Goal: Information Seeking & Learning: Learn about a topic

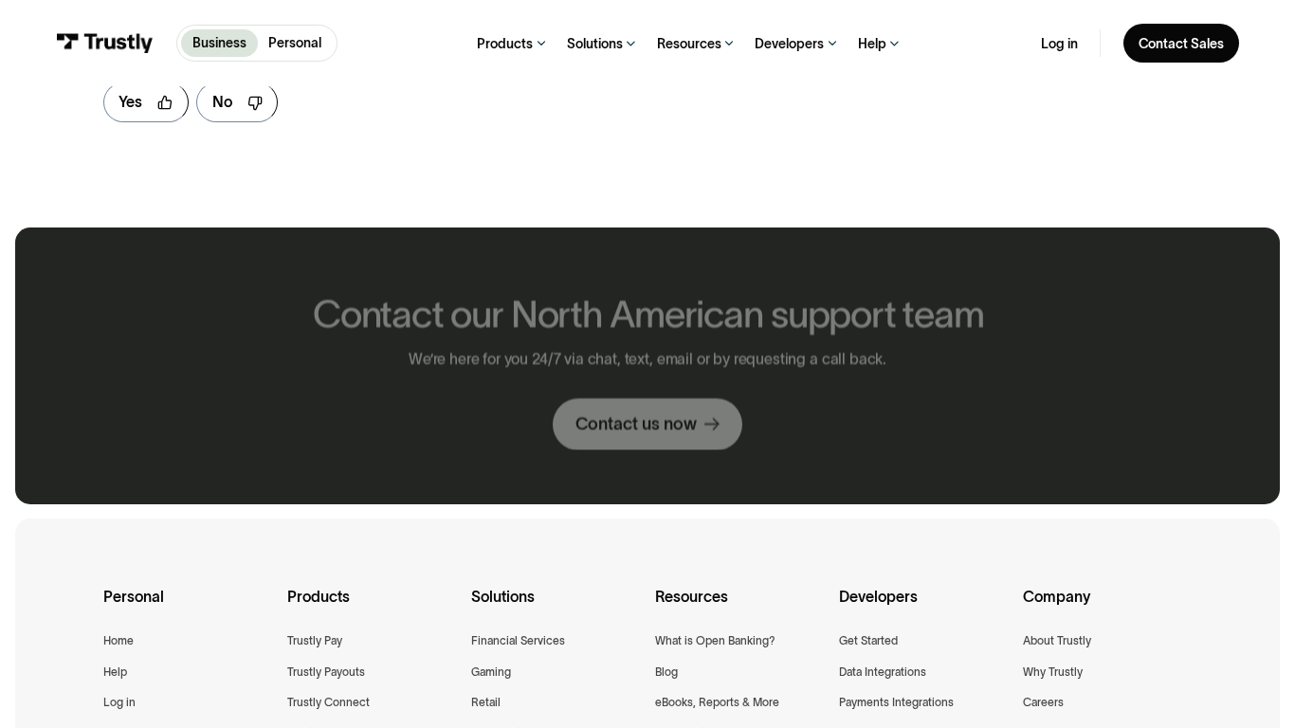
scroll to position [1070, 0]
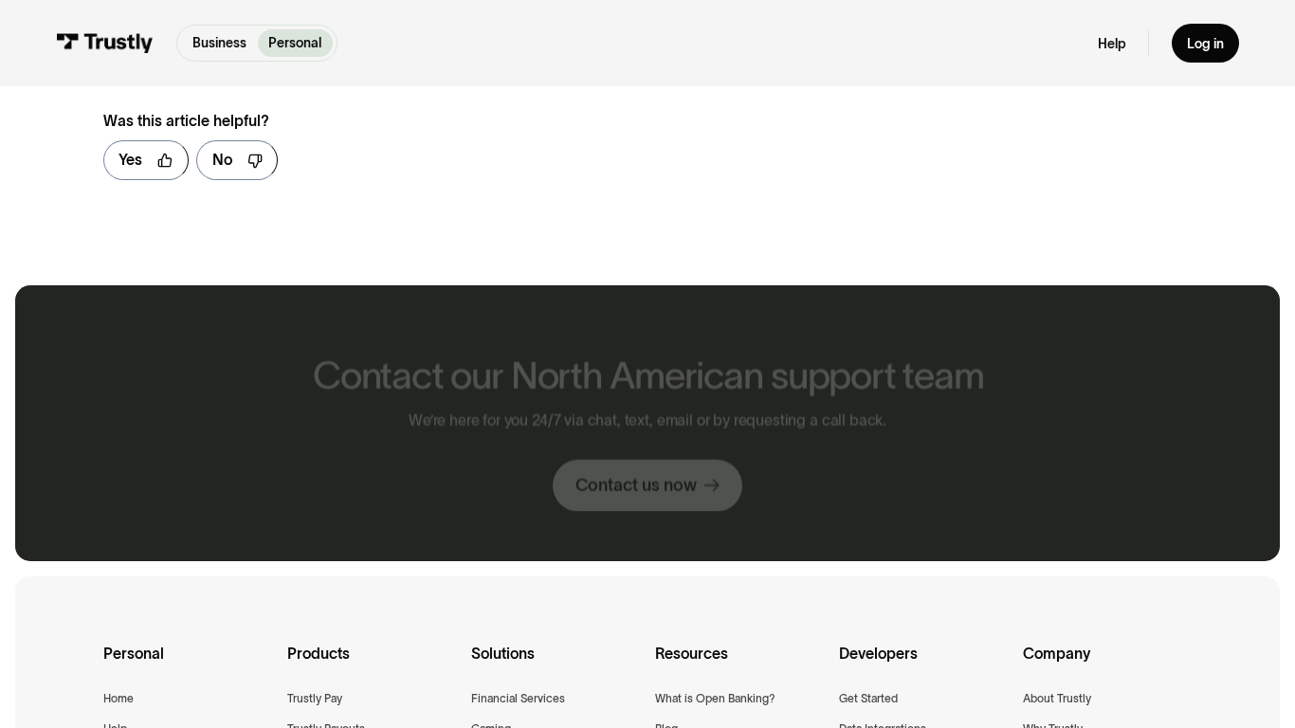
scroll to position [1128, 0]
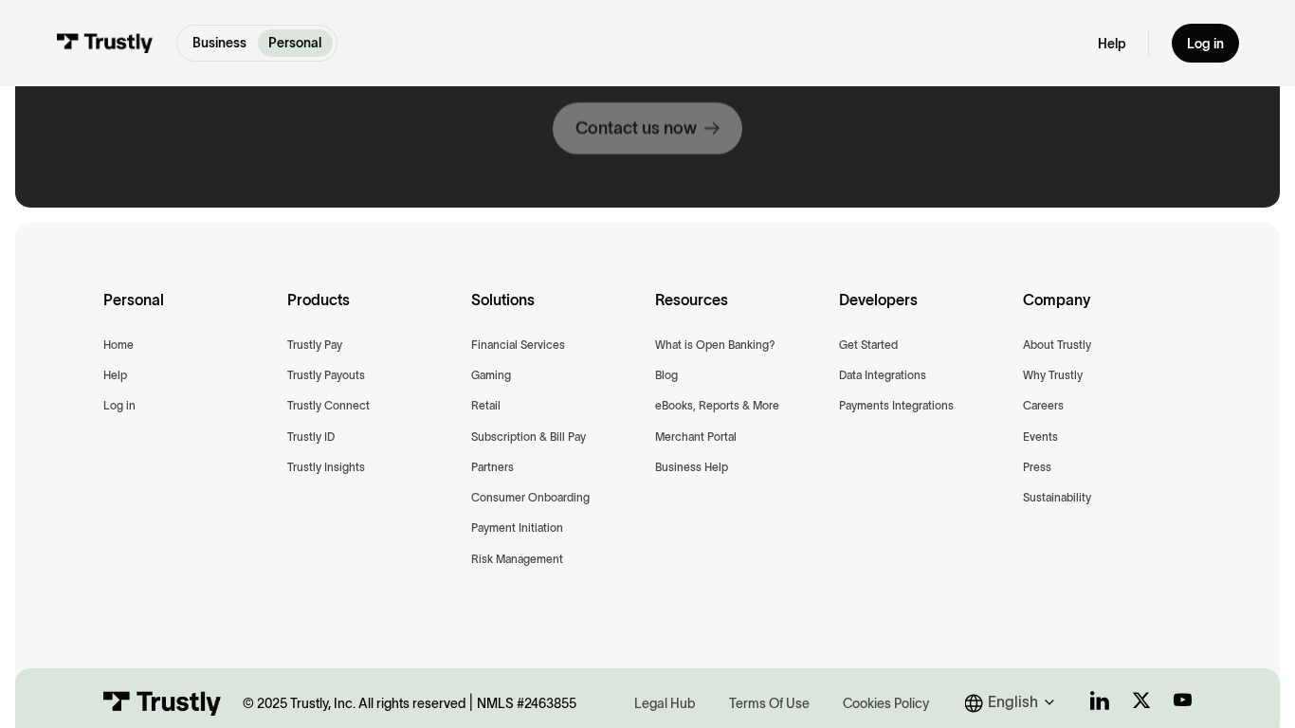
scroll to position [1941, 0]
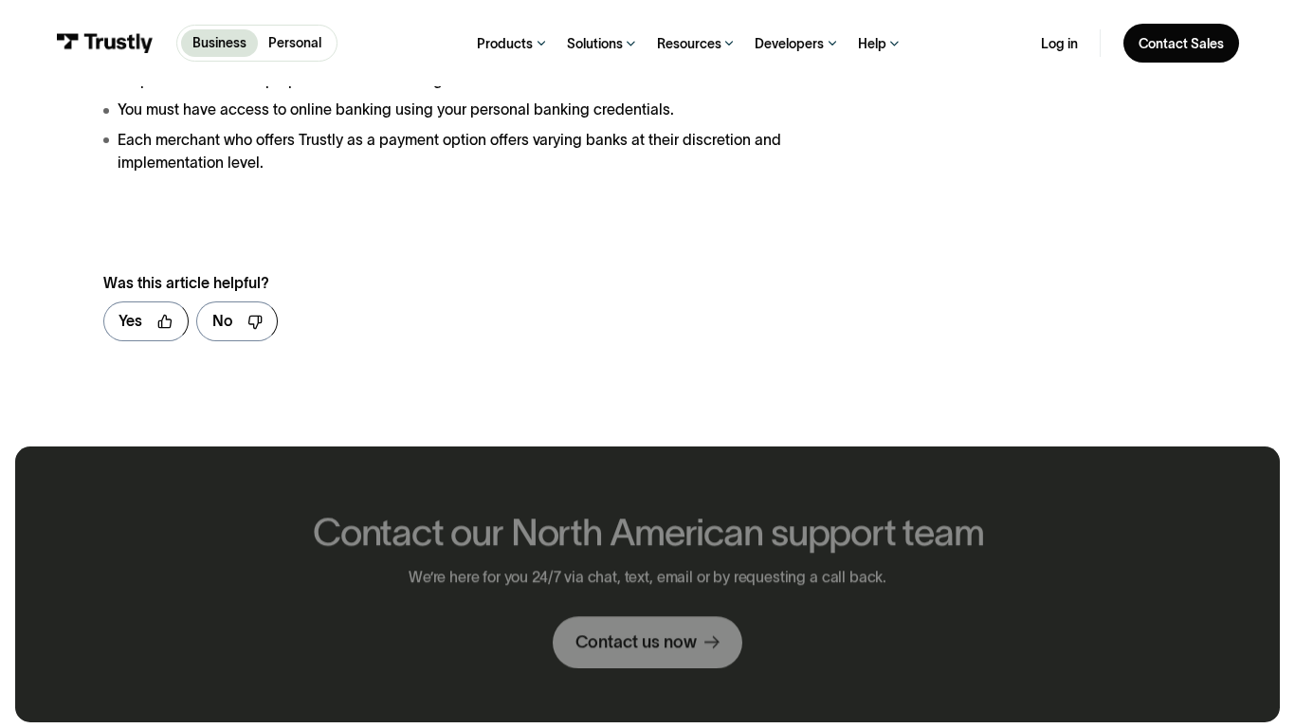
scroll to position [2491, 0]
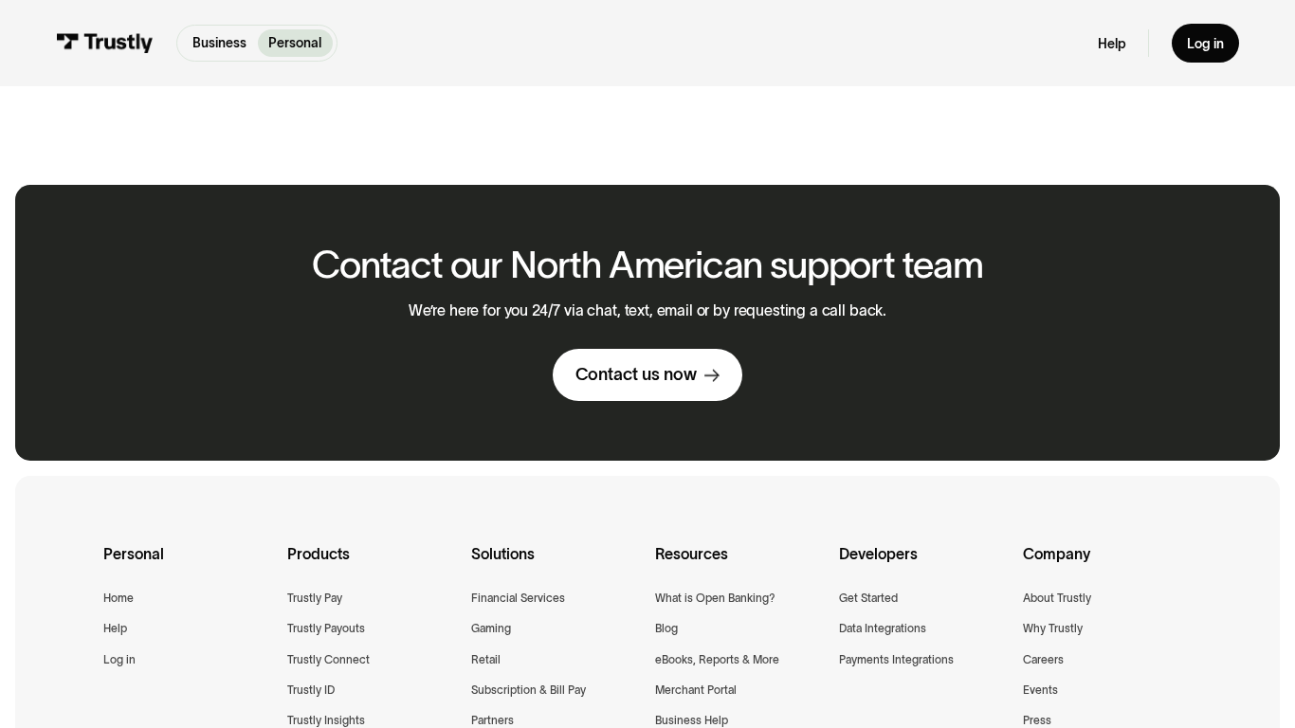
scroll to position [1027, 0]
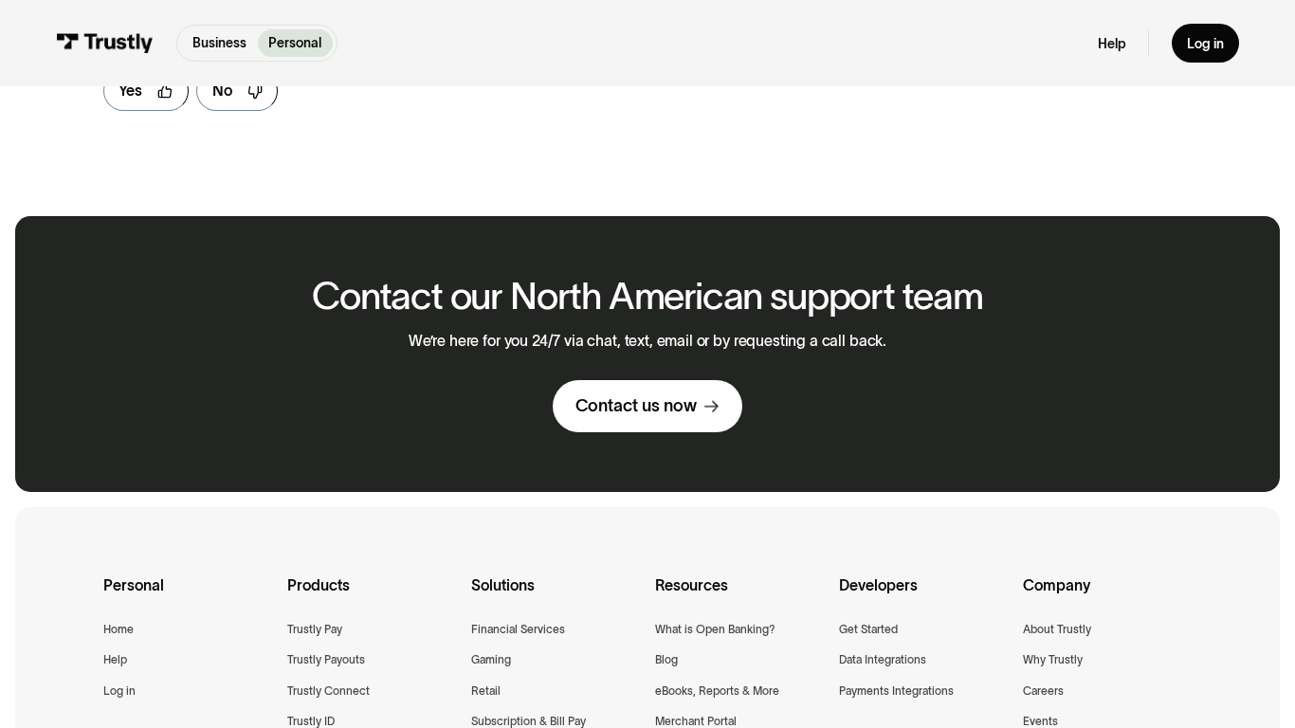
scroll to position [1059, 0]
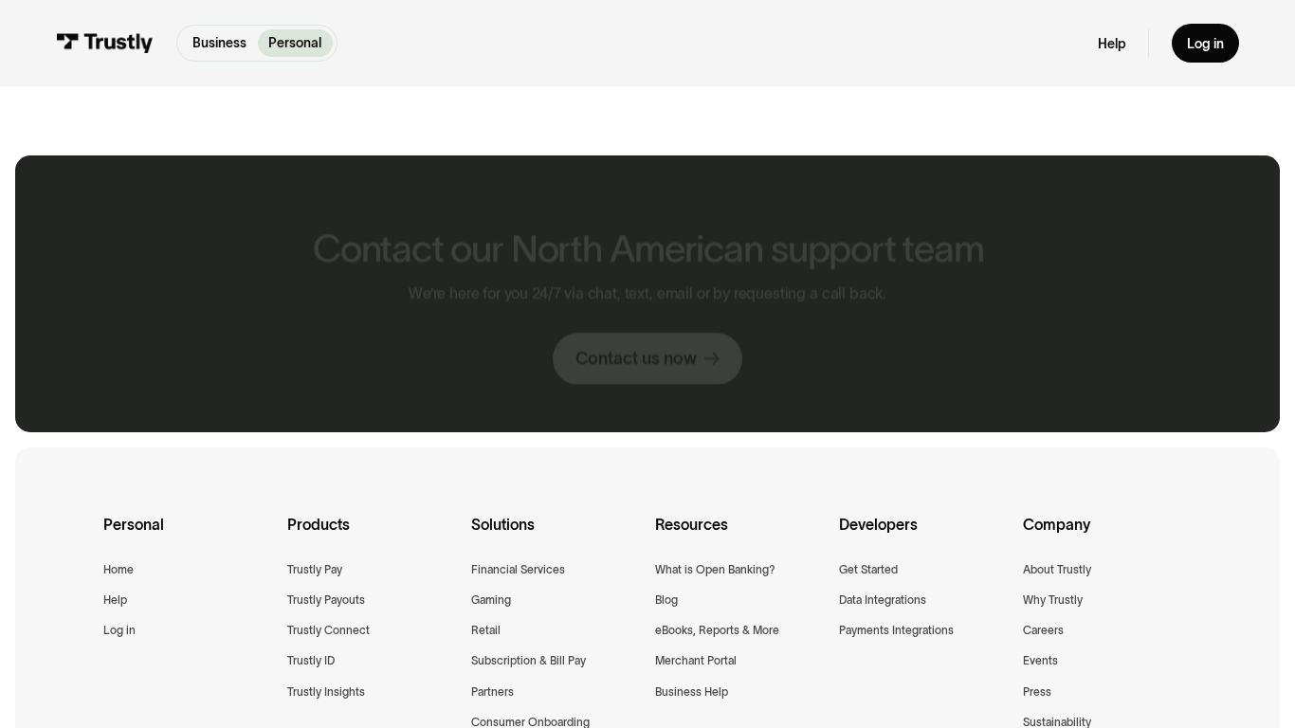
scroll to position [999, 0]
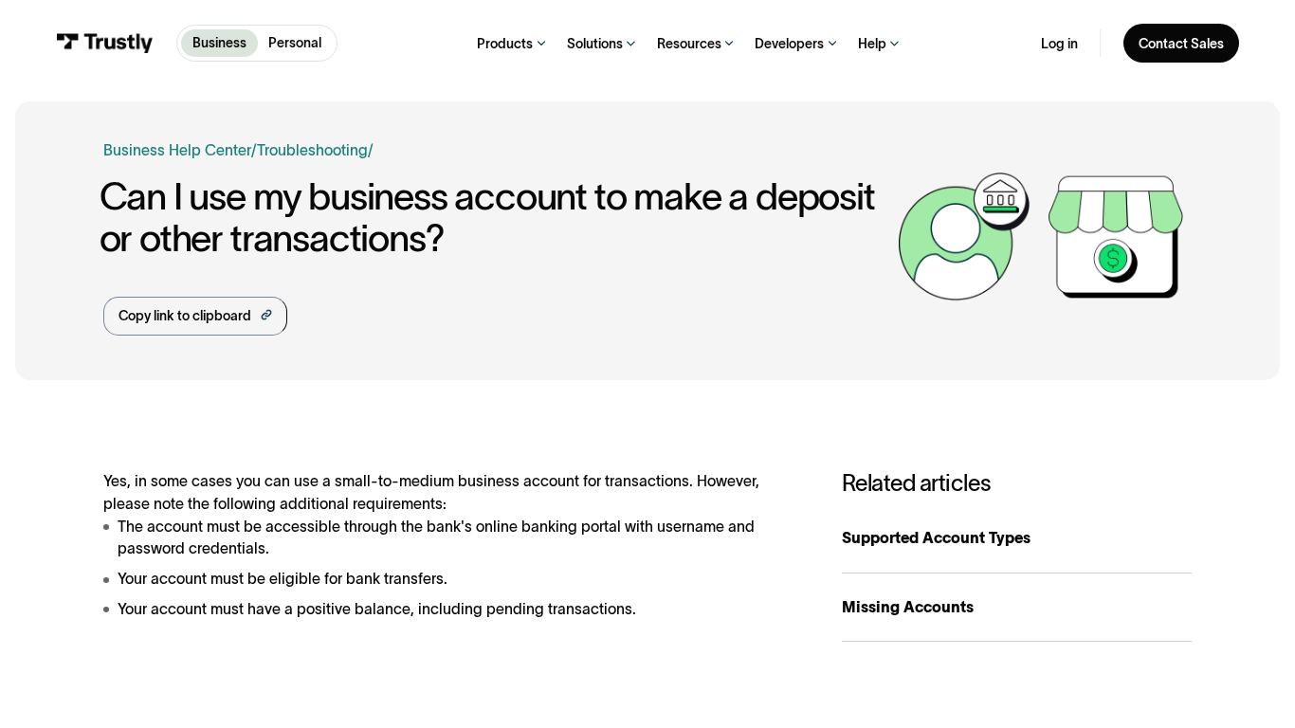
scroll to position [1069, 0]
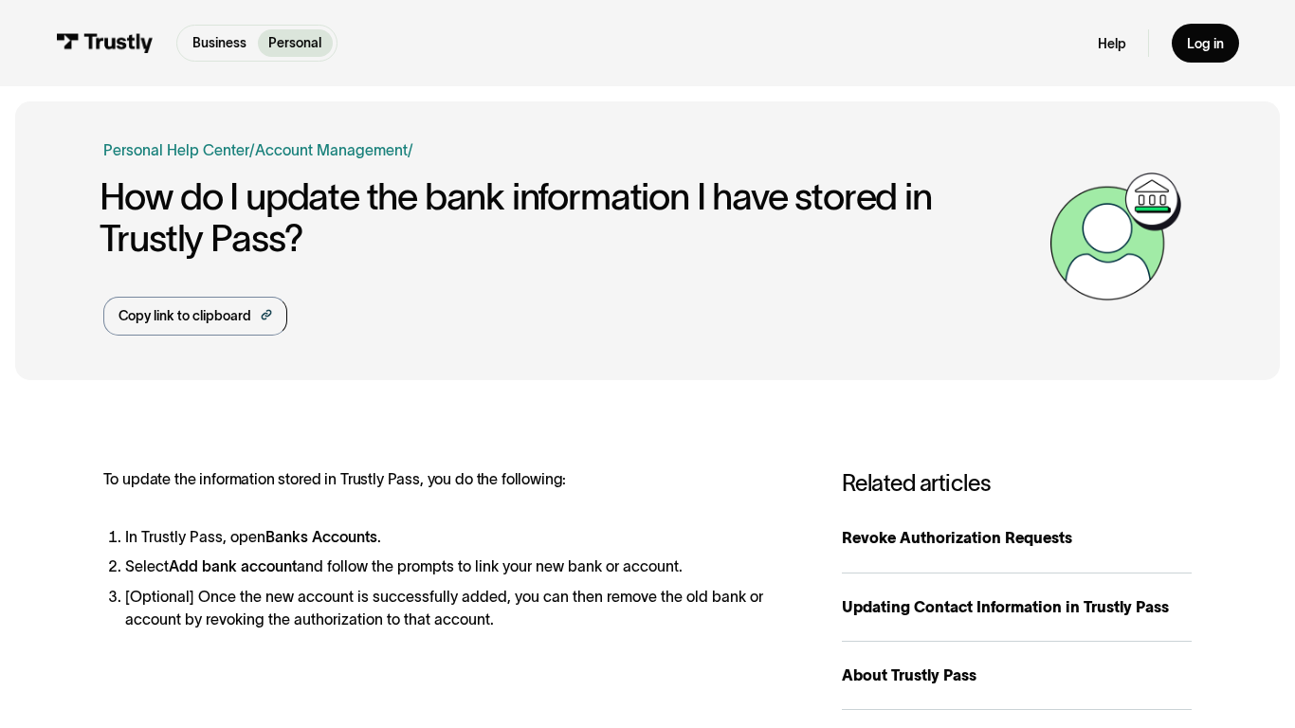
scroll to position [1137, 0]
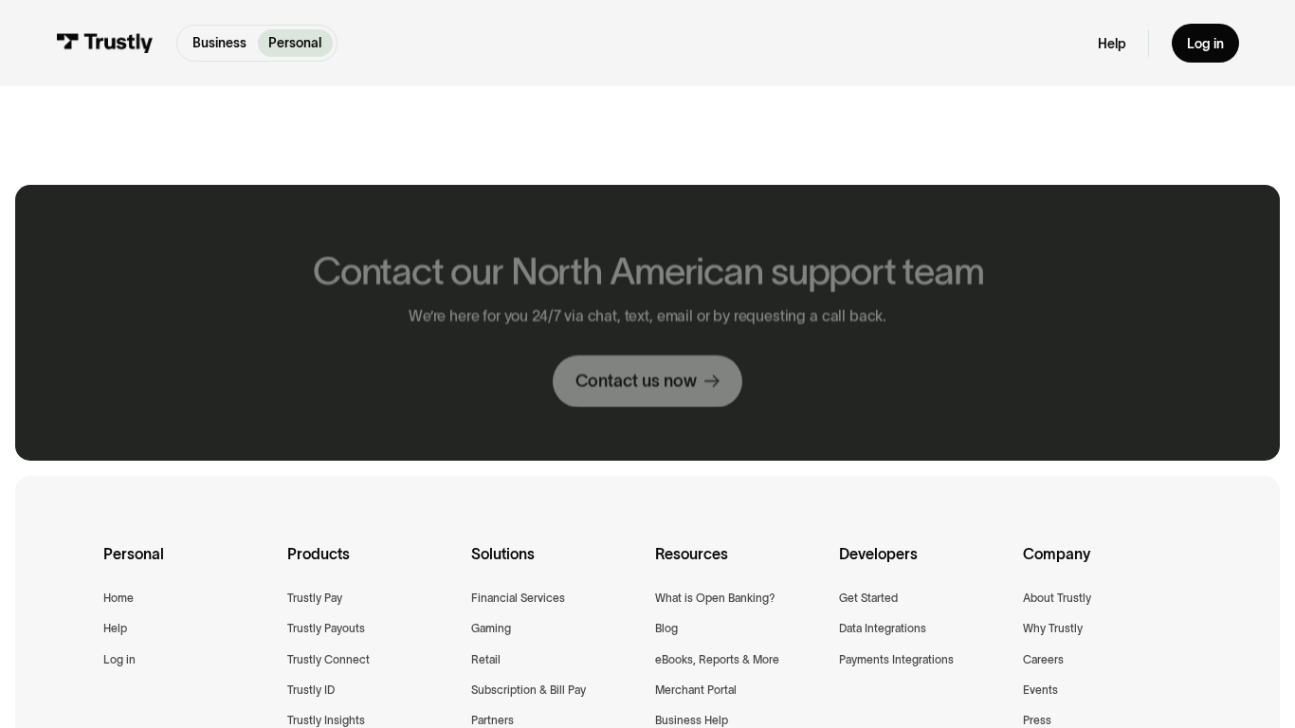
scroll to position [1027, 0]
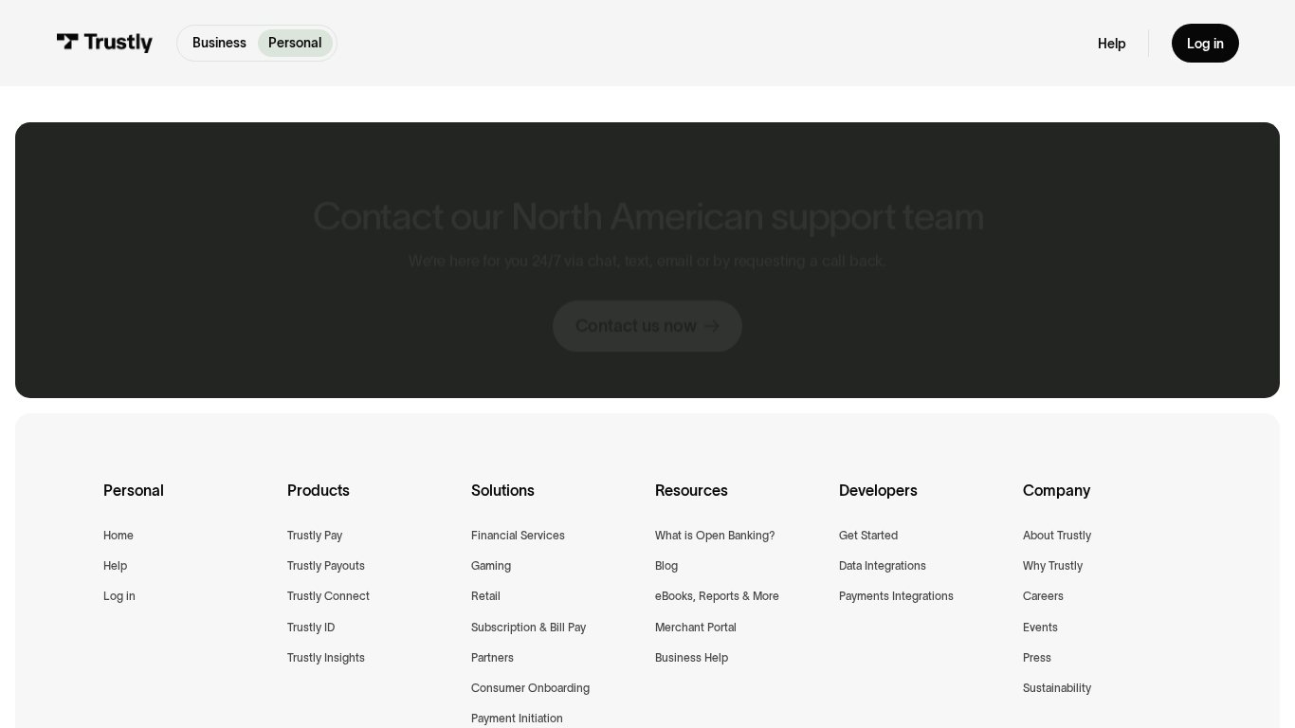
scroll to position [965, 0]
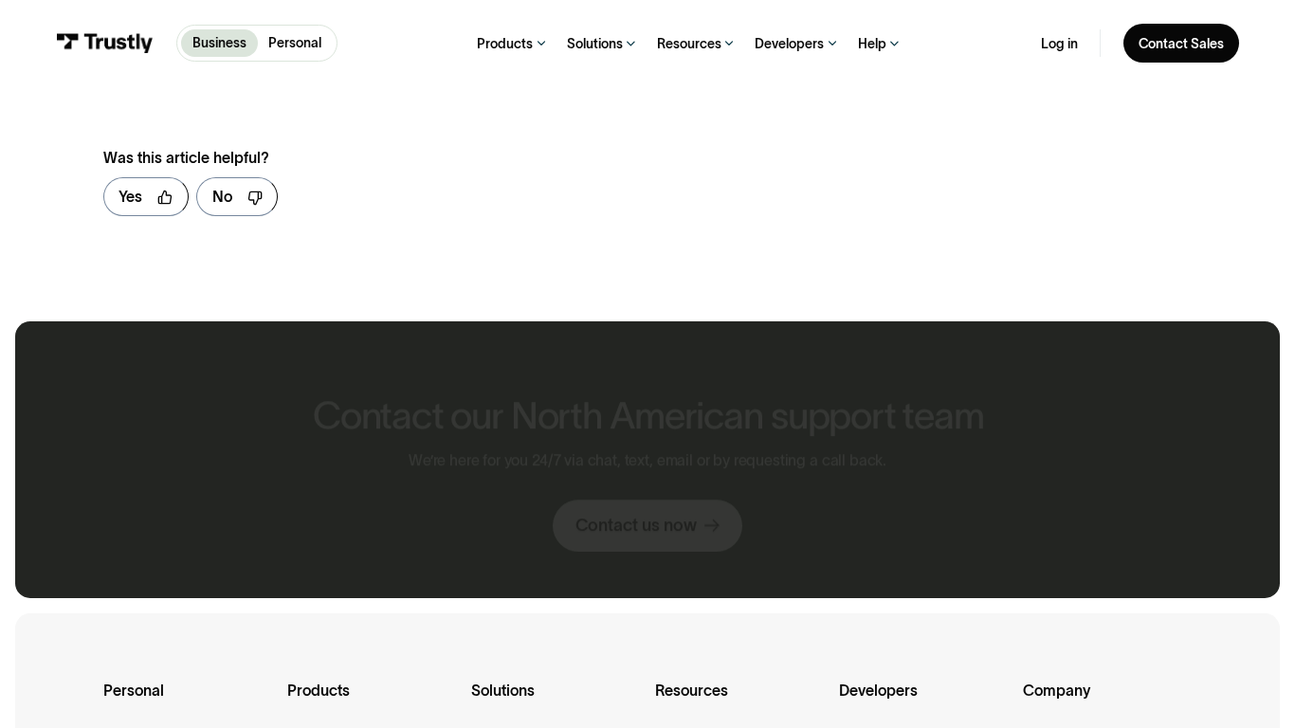
scroll to position [1165, 0]
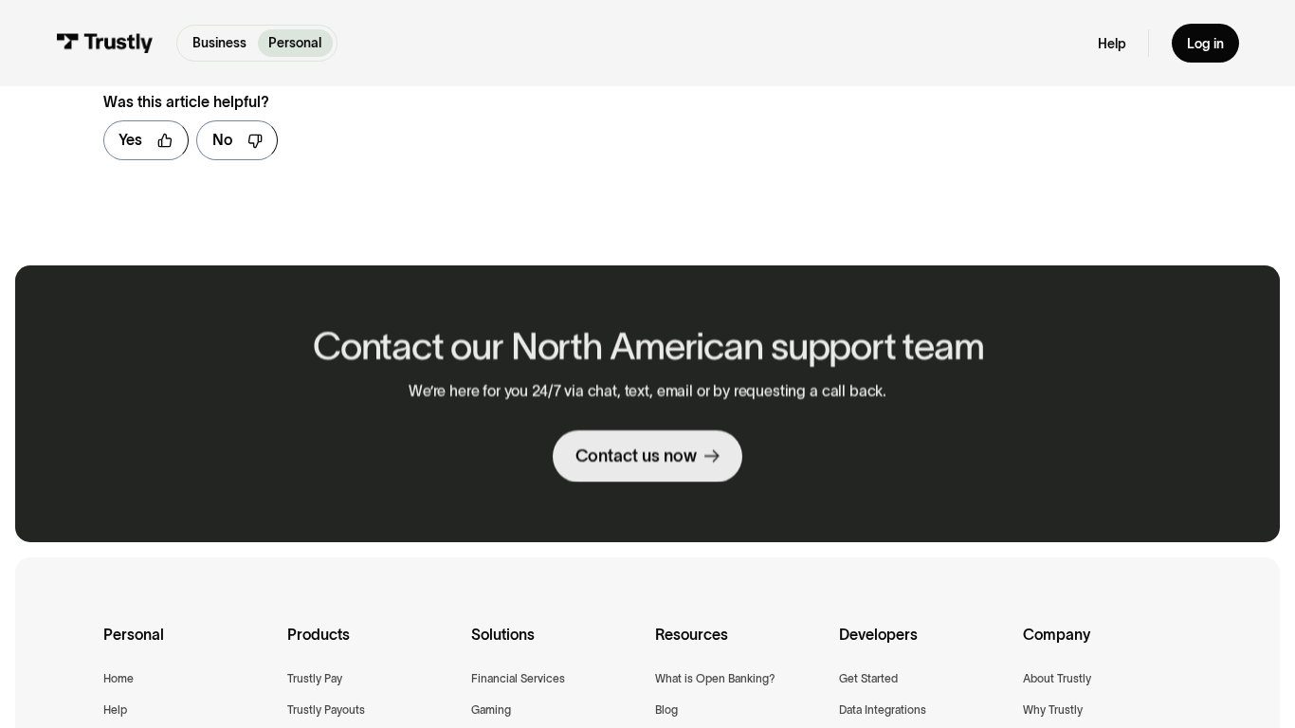
scroll to position [1090, 0]
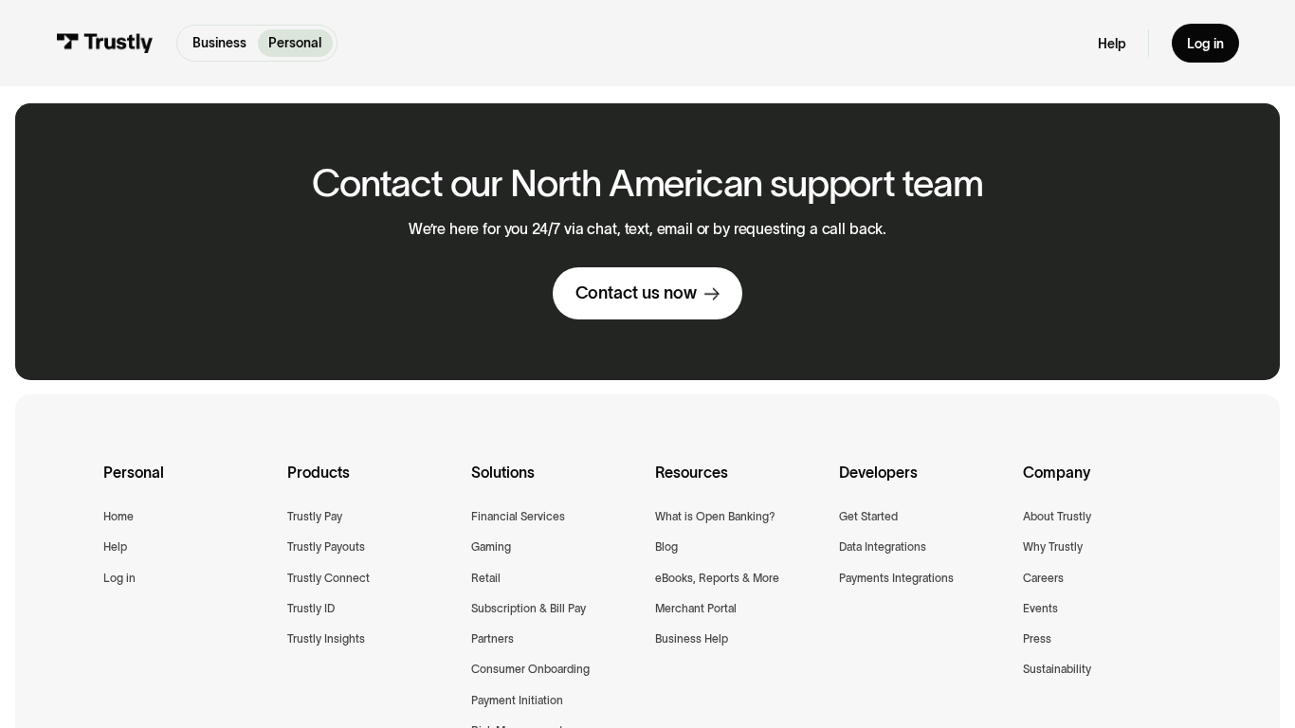
scroll to position [946, 0]
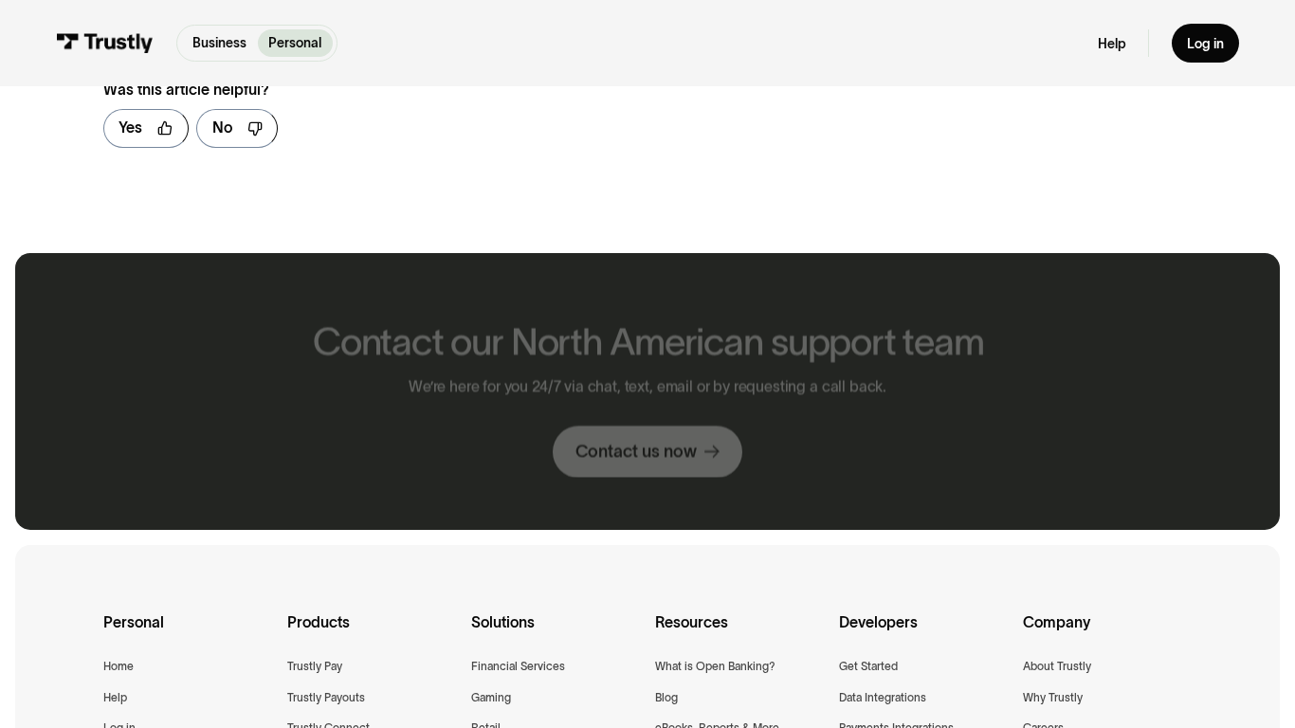
scroll to position [1096, 0]
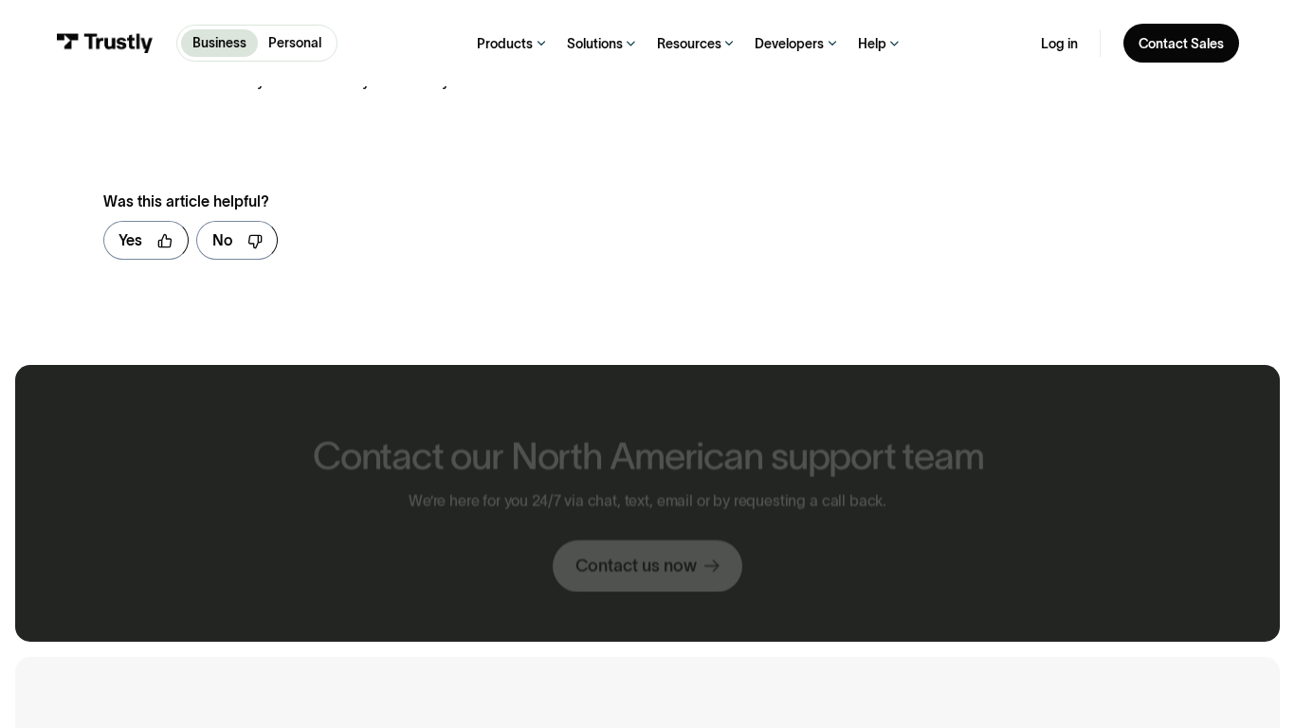
scroll to position [1189, 0]
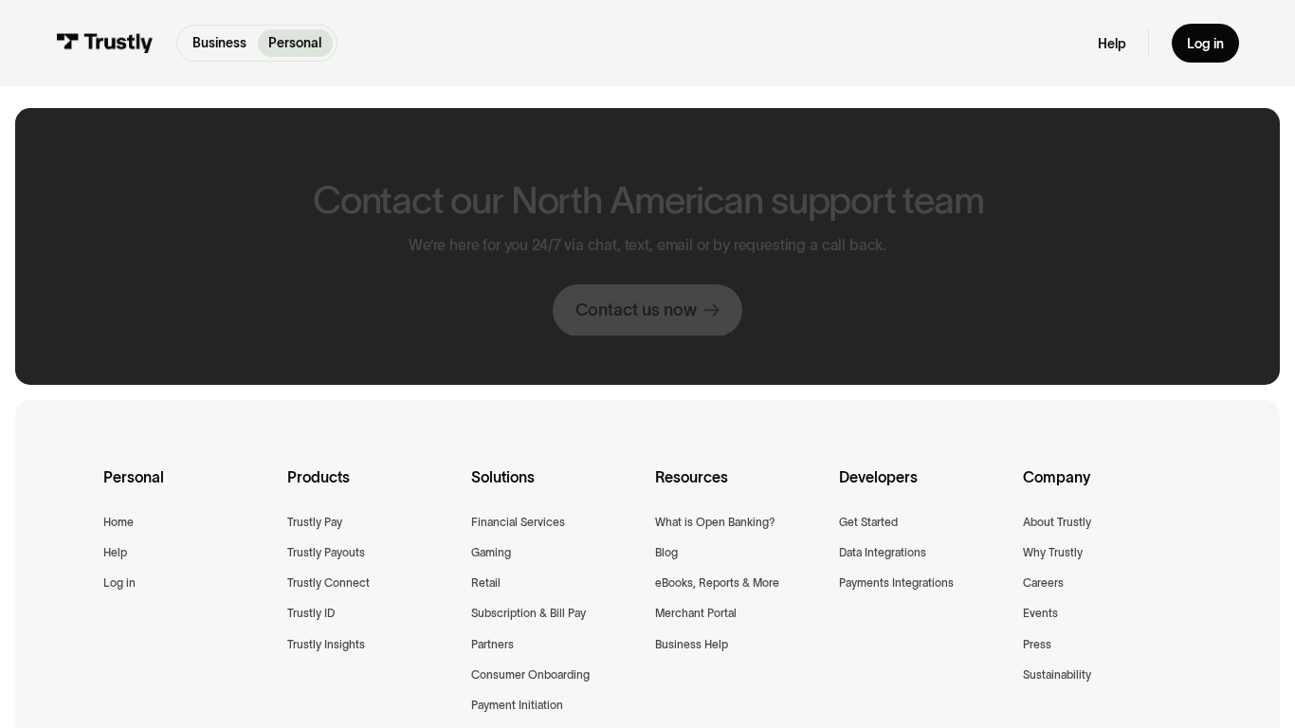
scroll to position [951, 0]
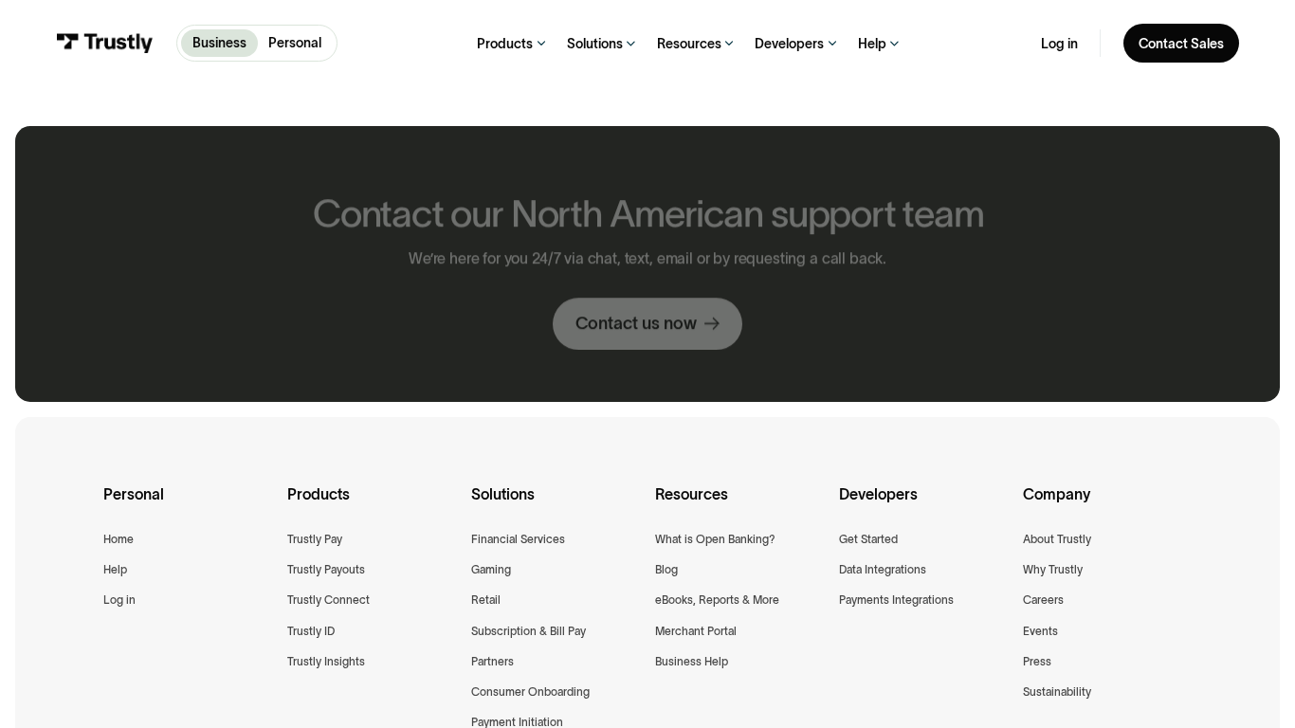
scroll to position [969, 0]
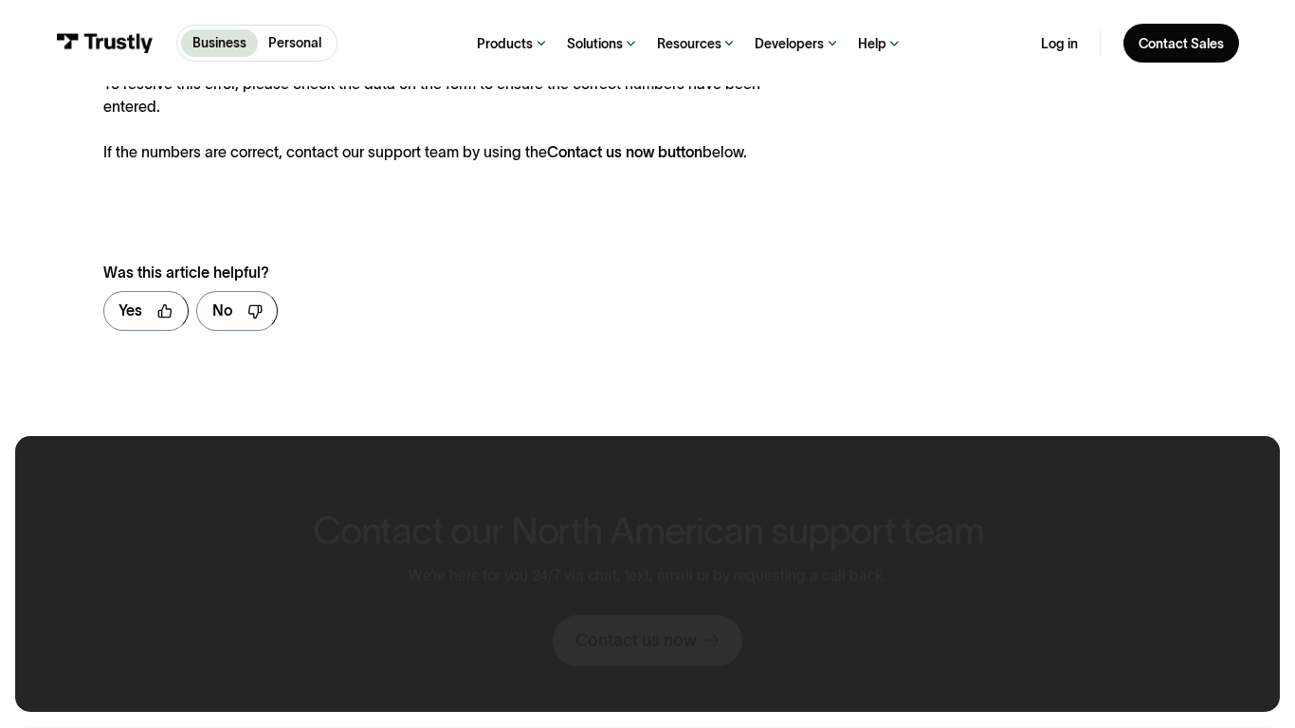
scroll to position [1278, 0]
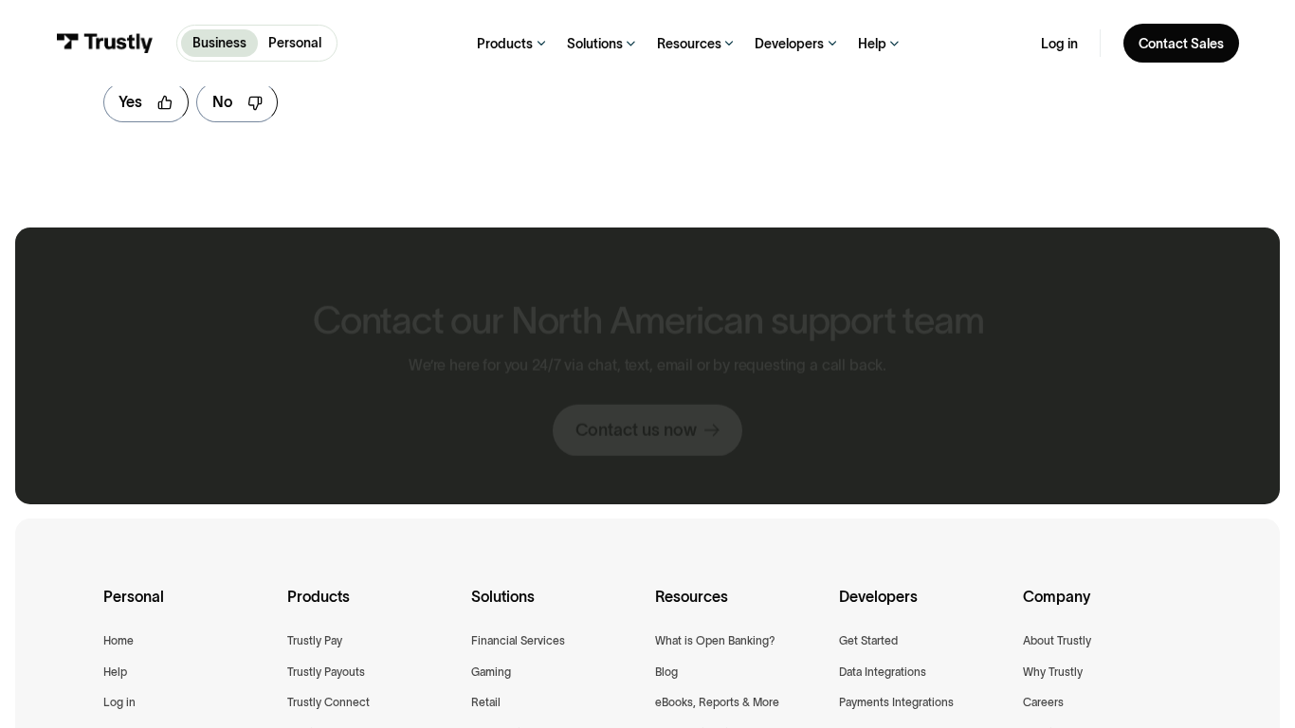
scroll to position [1070, 0]
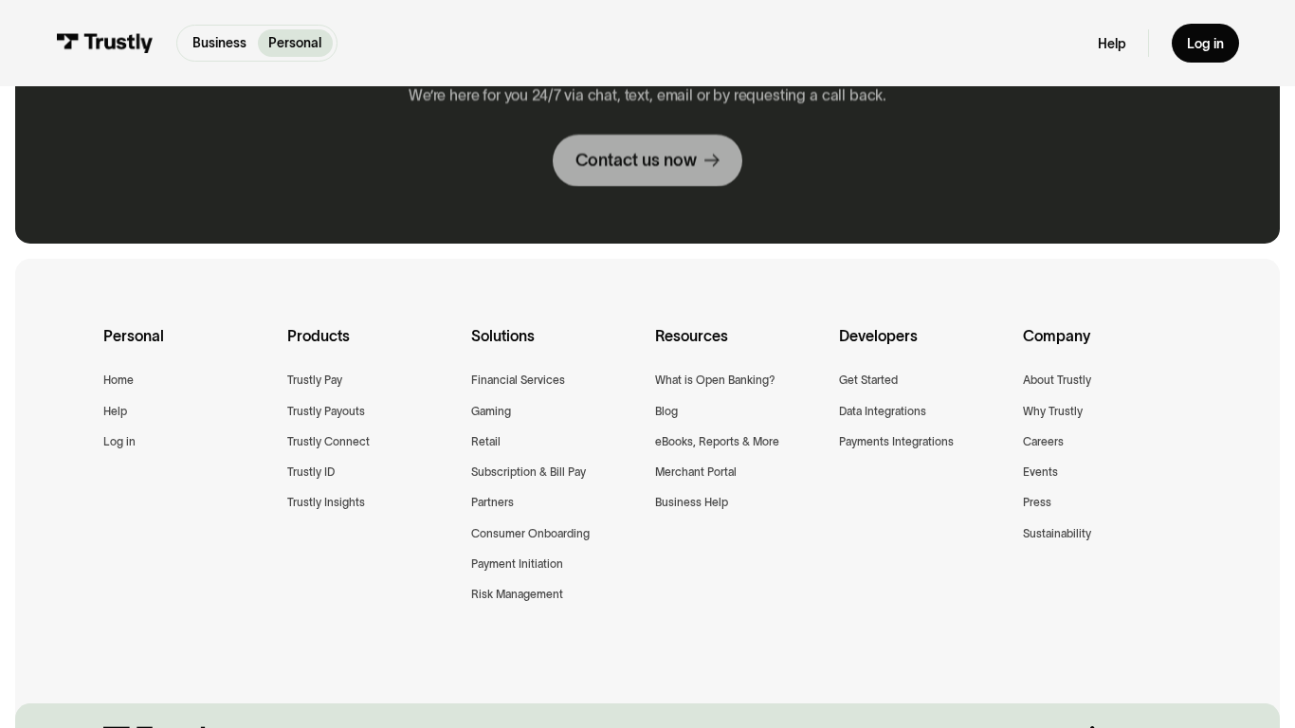
scroll to position [1370, 0]
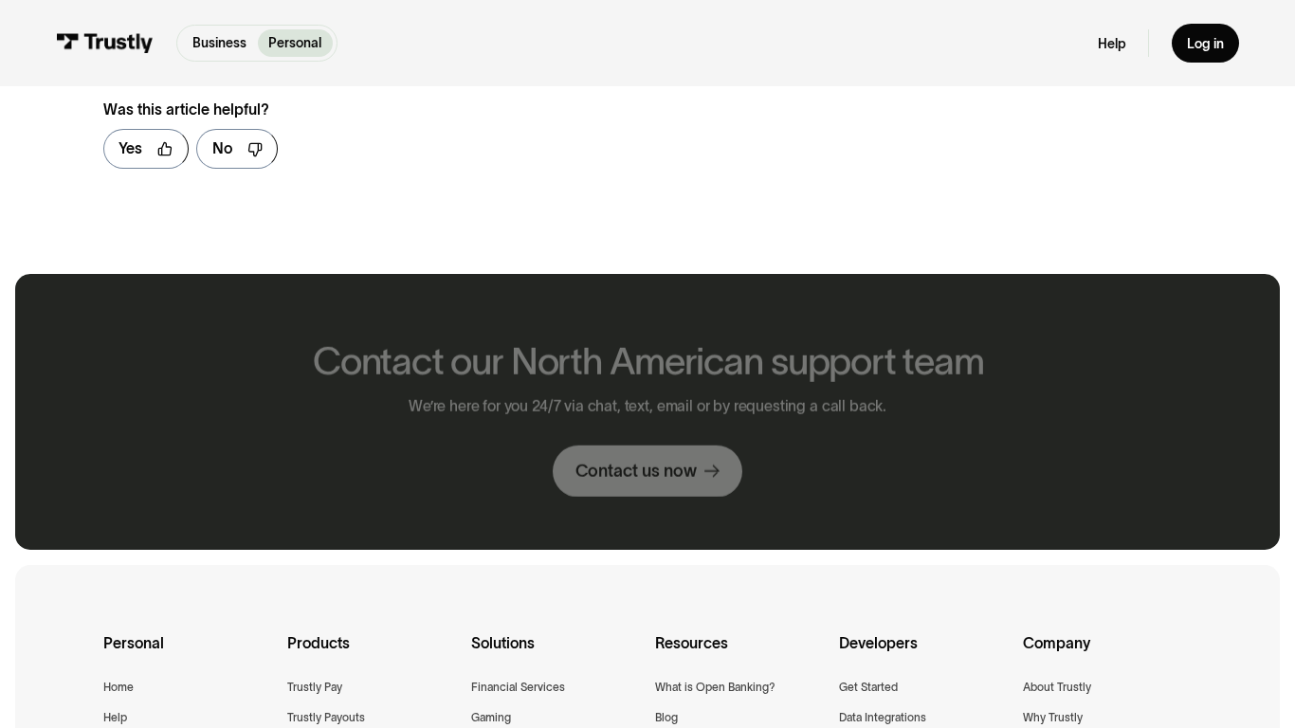
scroll to position [1116, 0]
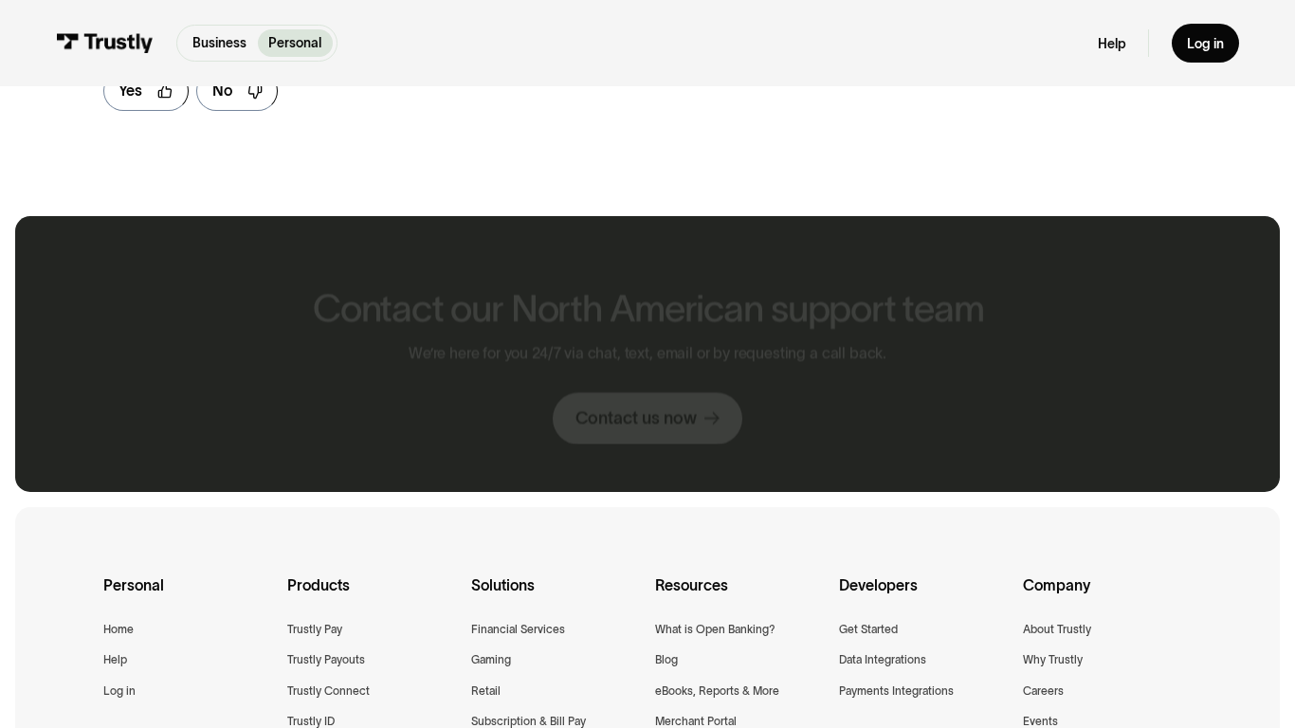
scroll to position [1059, 0]
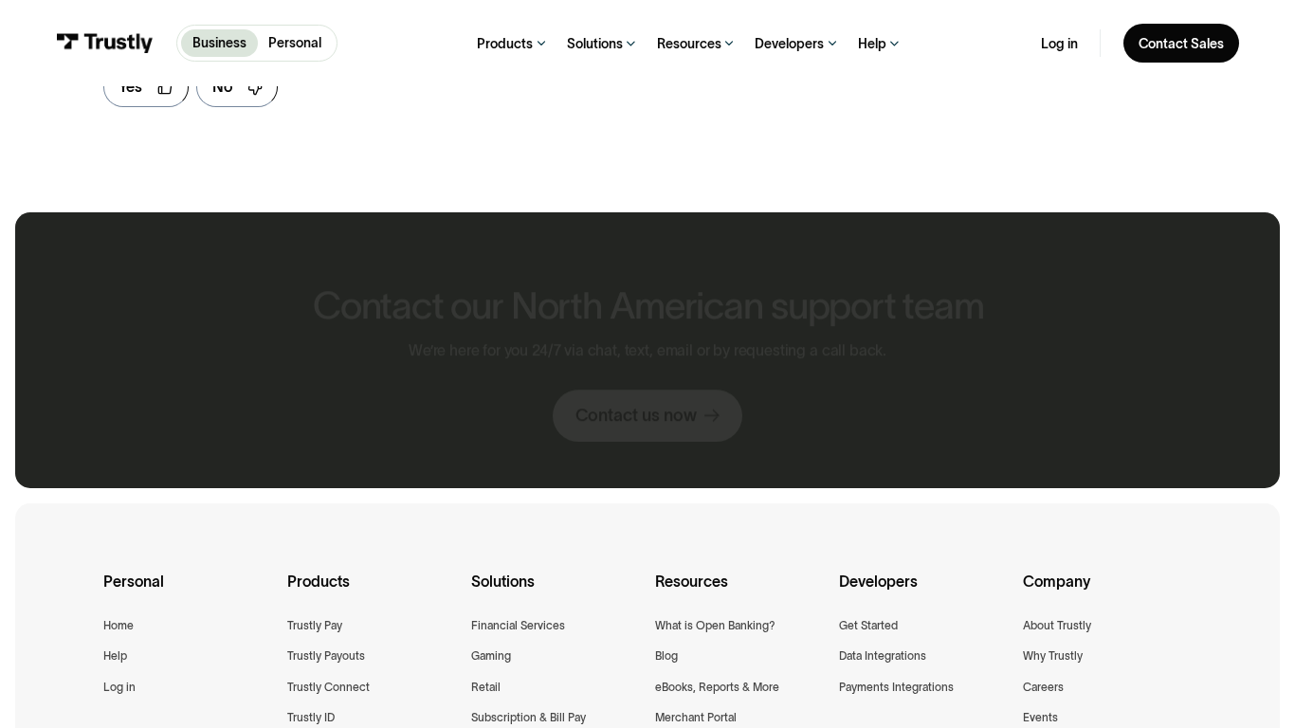
scroll to position [1055, 0]
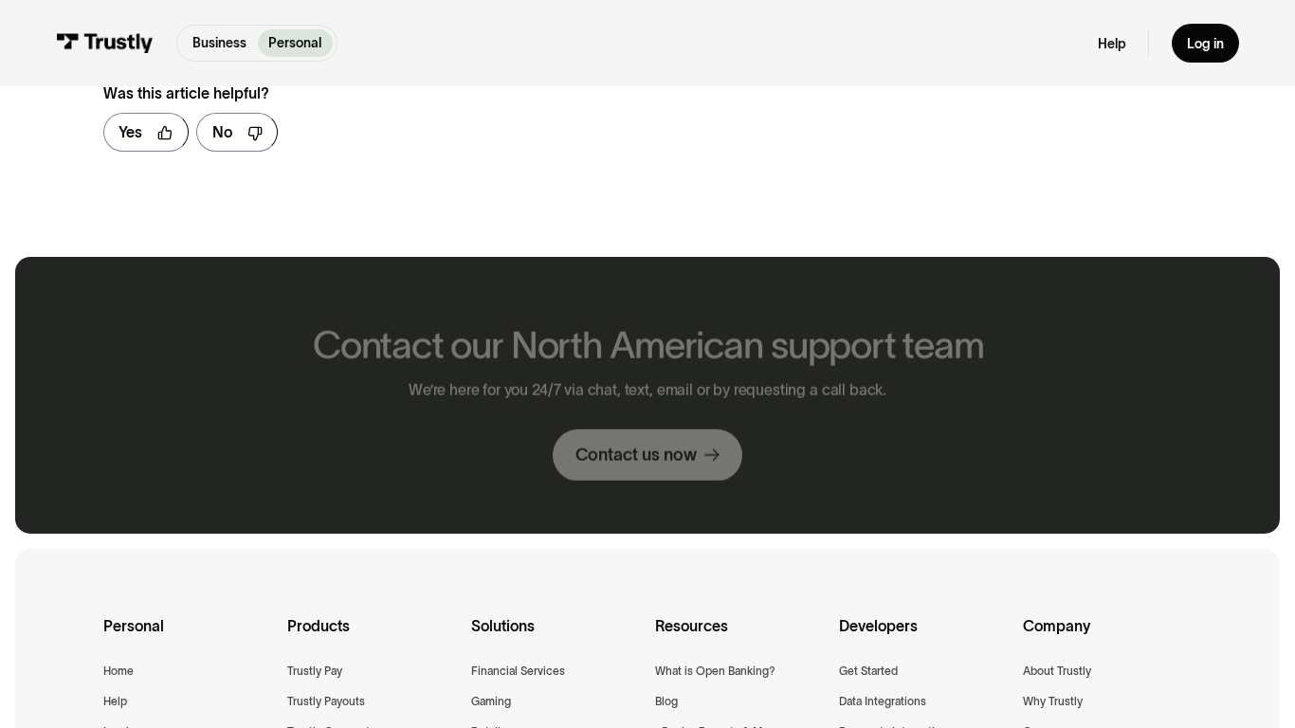
scroll to position [1099, 0]
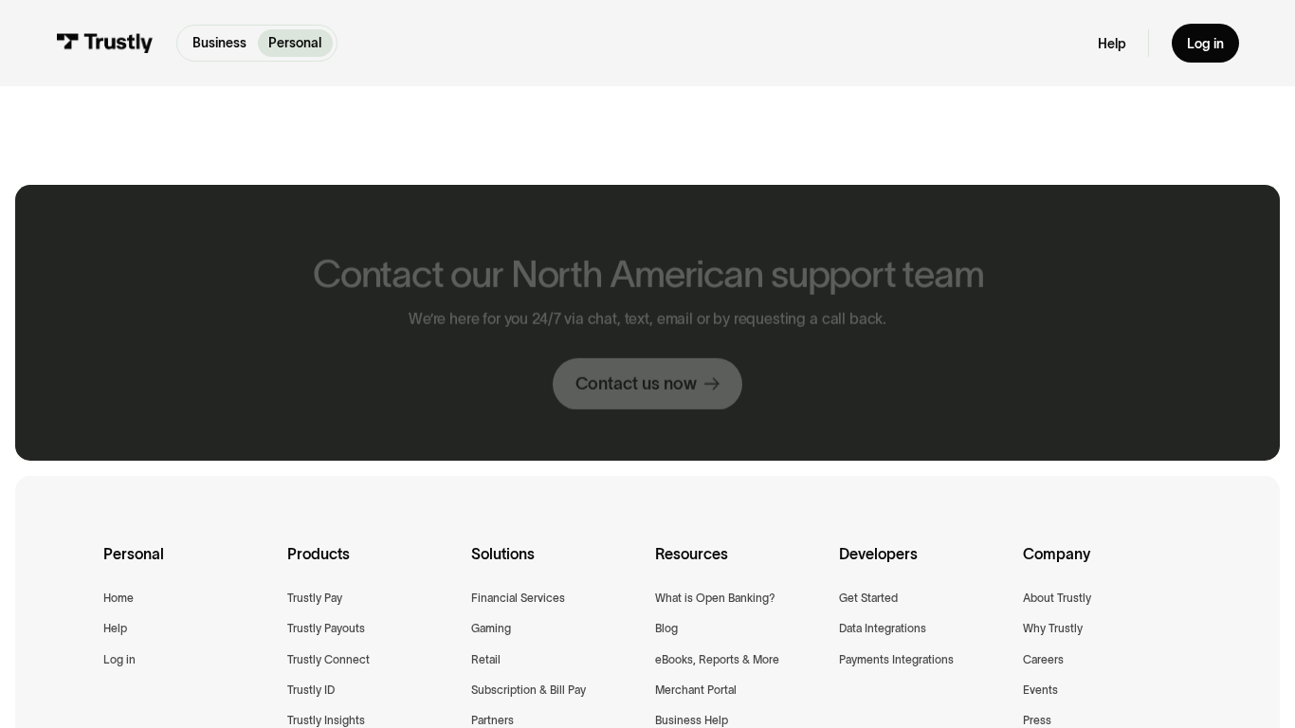
scroll to position [1027, 0]
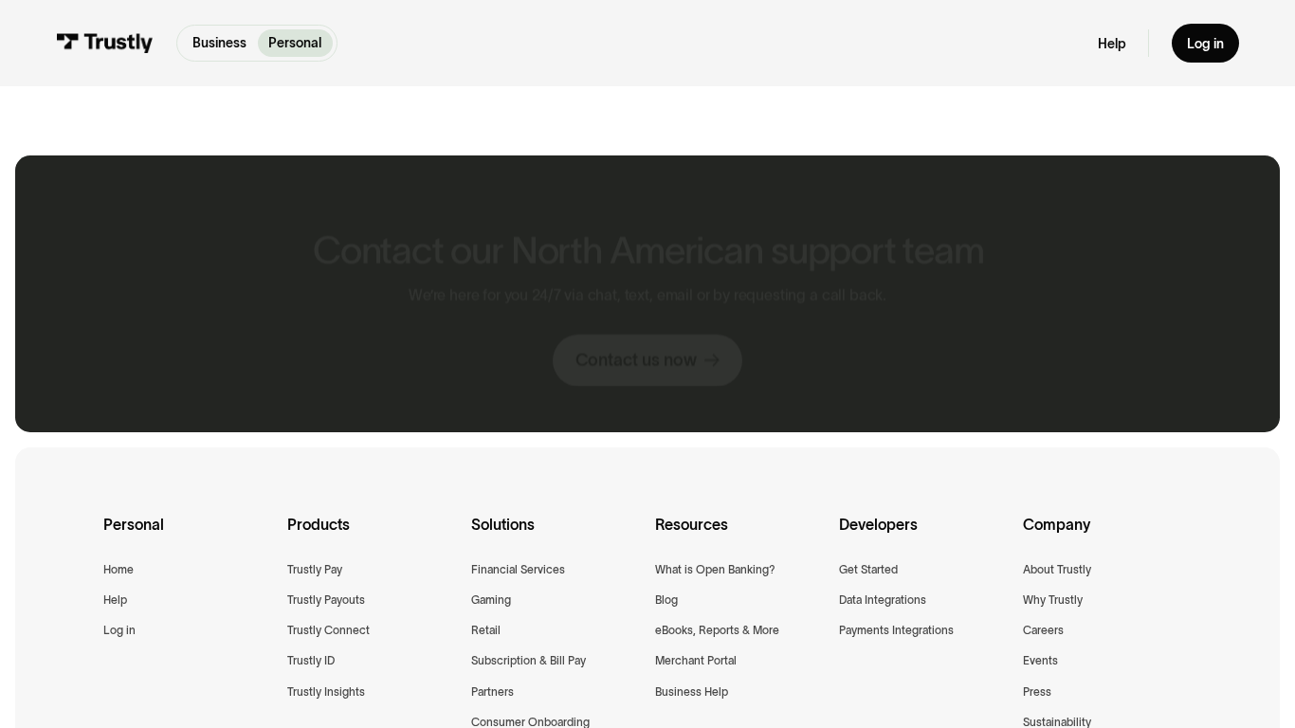
scroll to position [999, 0]
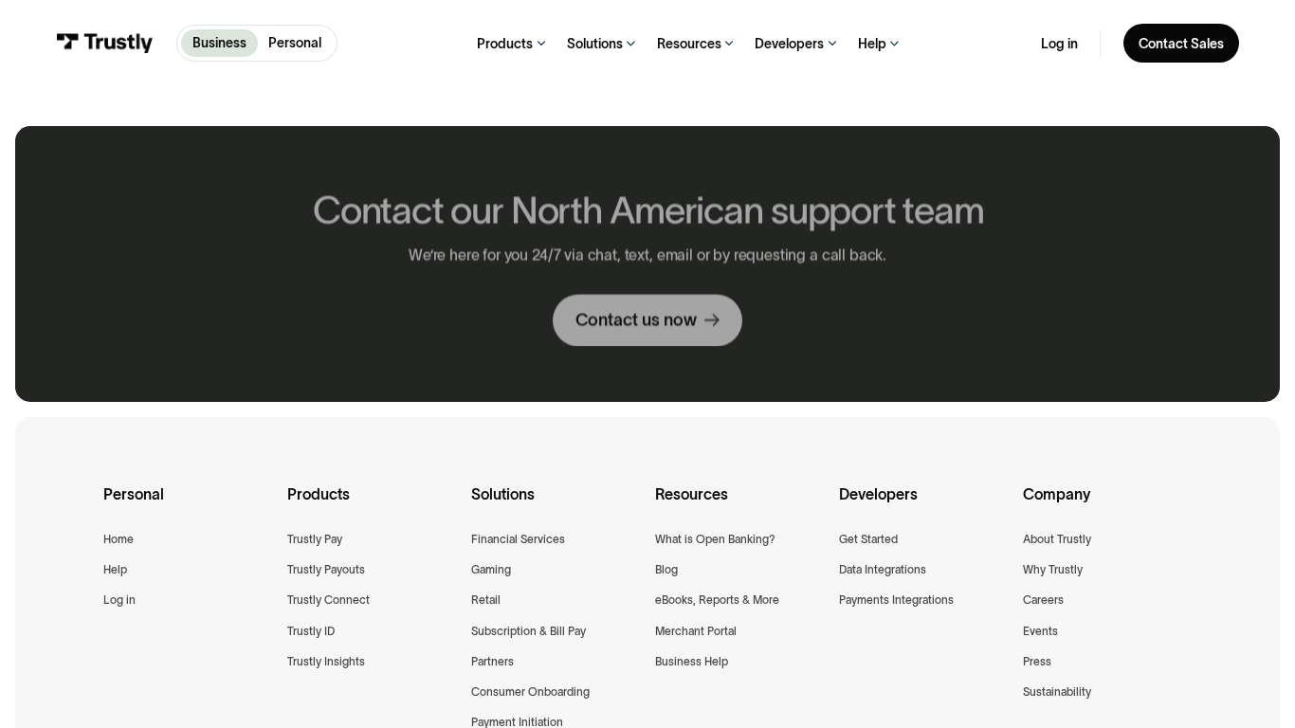
scroll to position [969, 0]
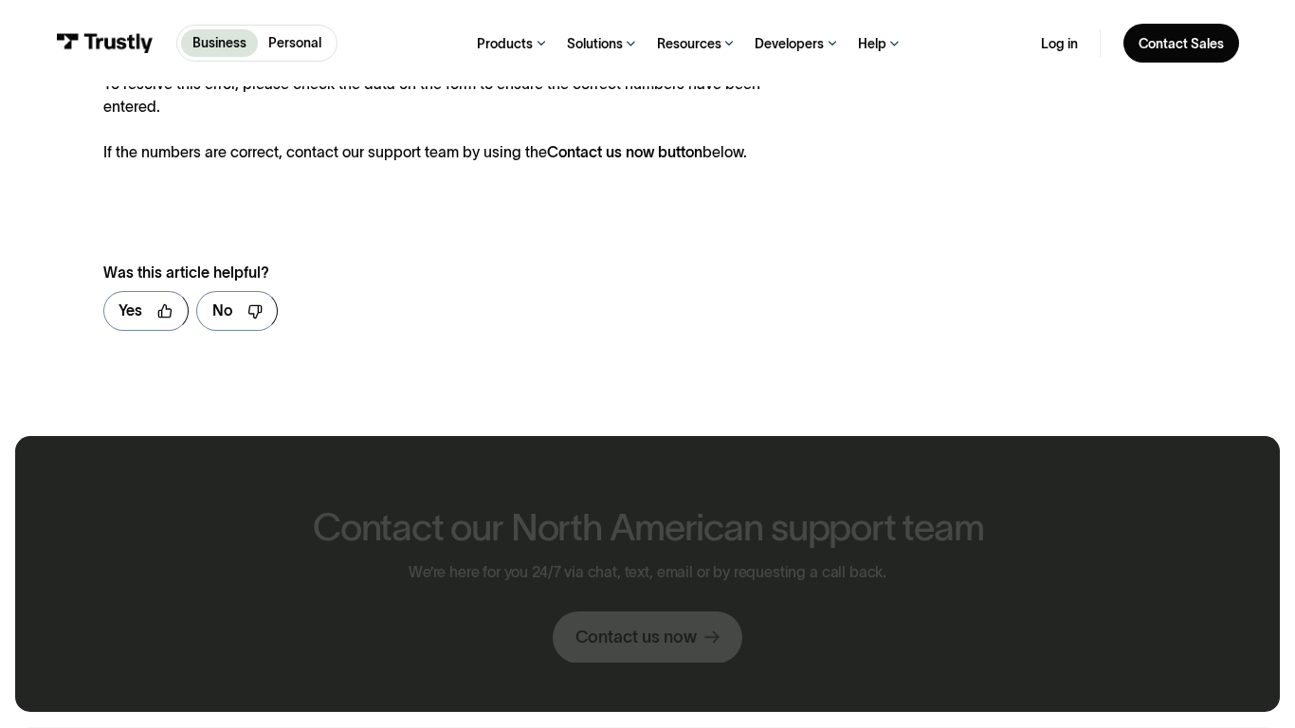
scroll to position [1278, 0]
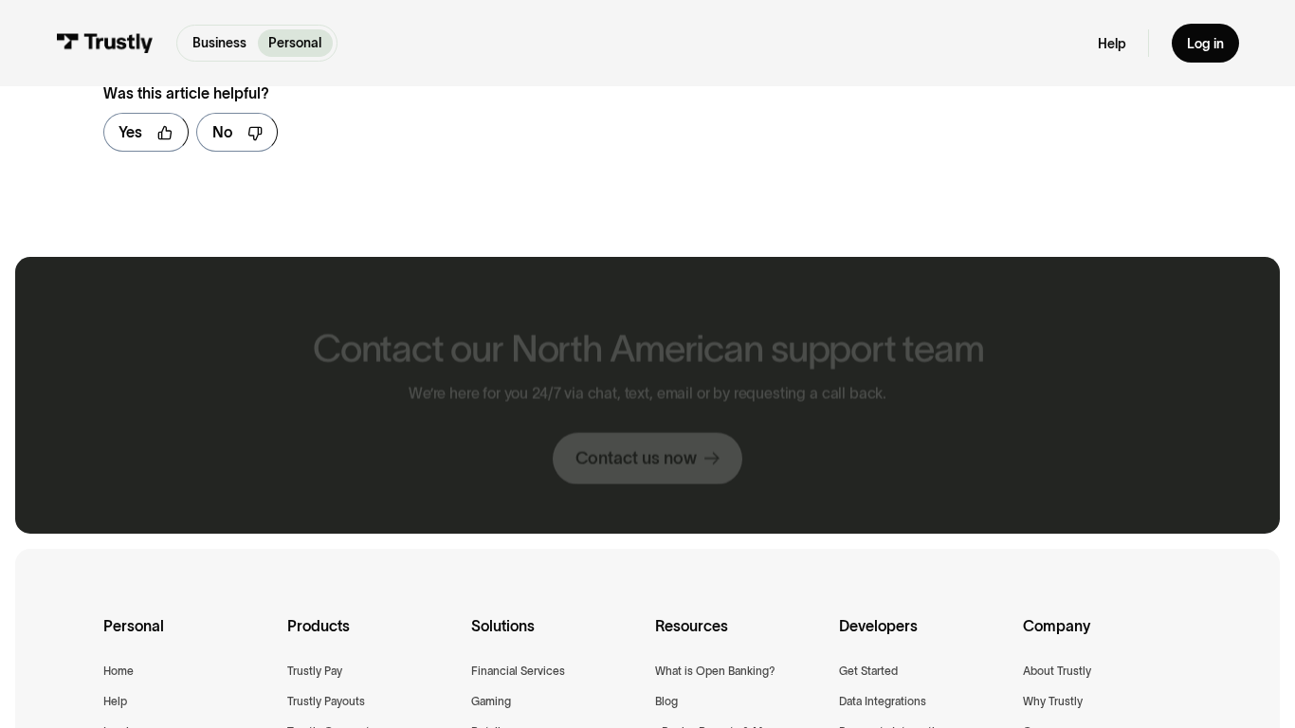
scroll to position [1099, 0]
